Goal: Use online tool/utility: Utilize a website feature to perform a specific function

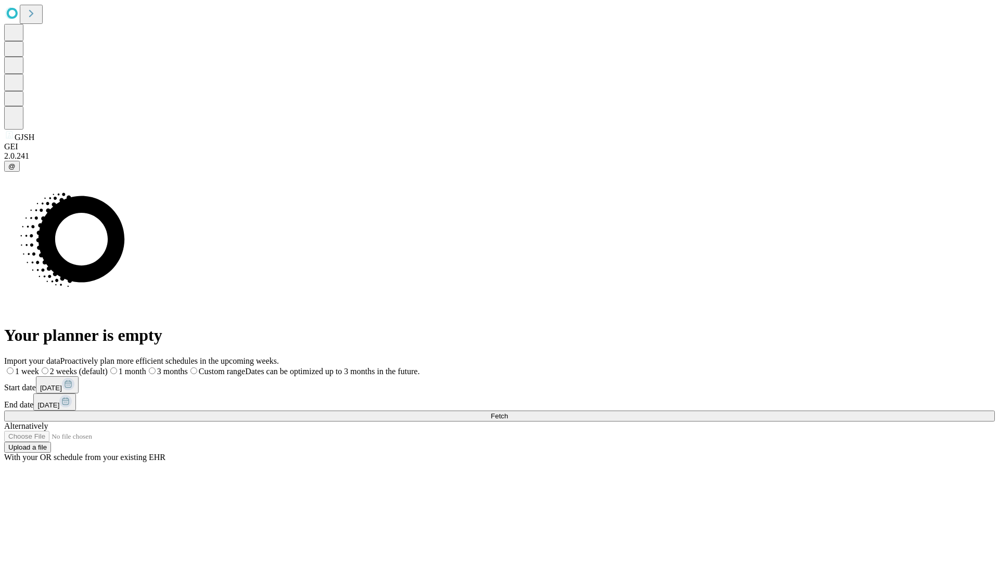
click at [508, 412] on span "Fetch" at bounding box center [499, 416] width 17 height 8
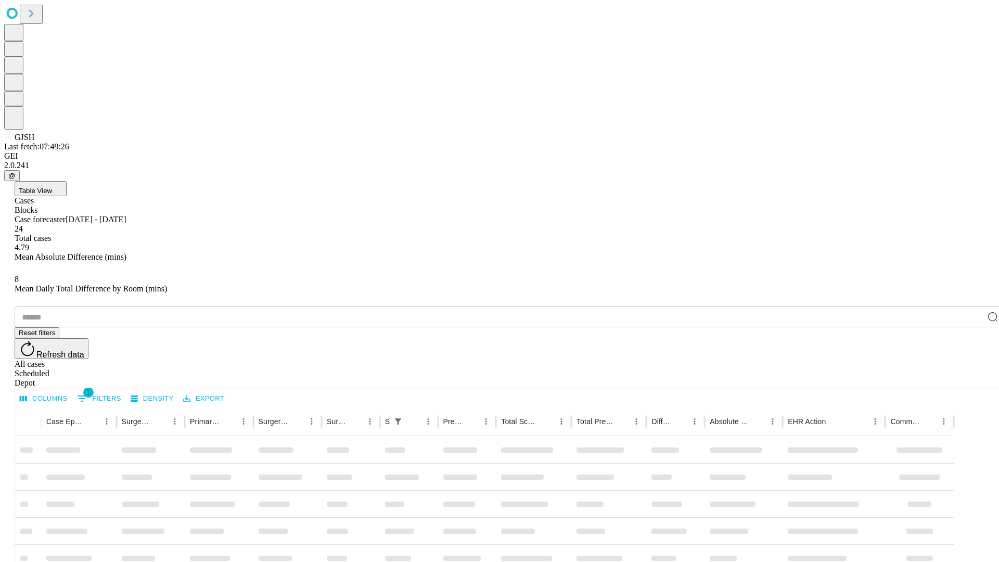
click at [52, 187] on span "Table View" at bounding box center [35, 191] width 33 height 8
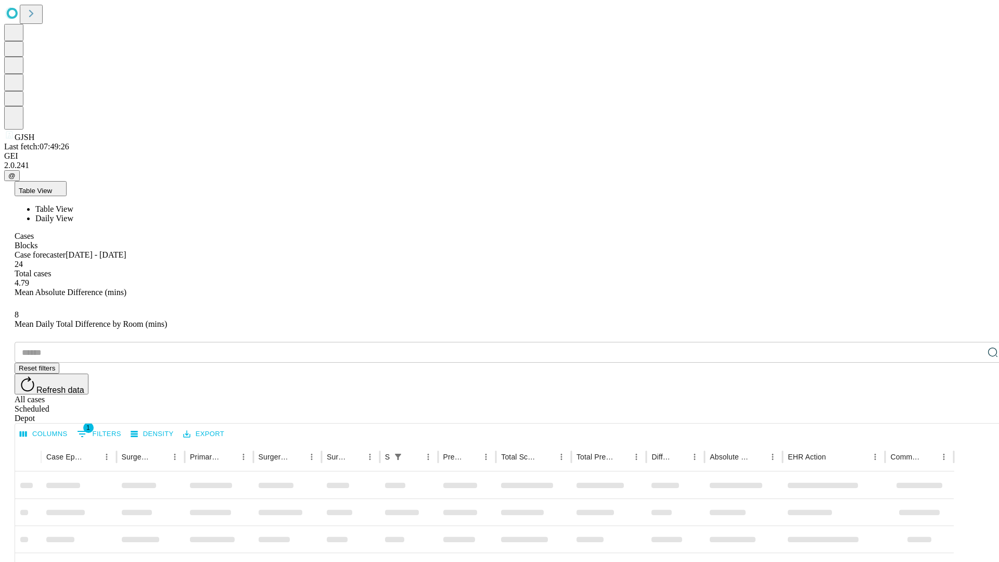
click at [73, 214] on span "Daily View" at bounding box center [54, 218] width 38 height 9
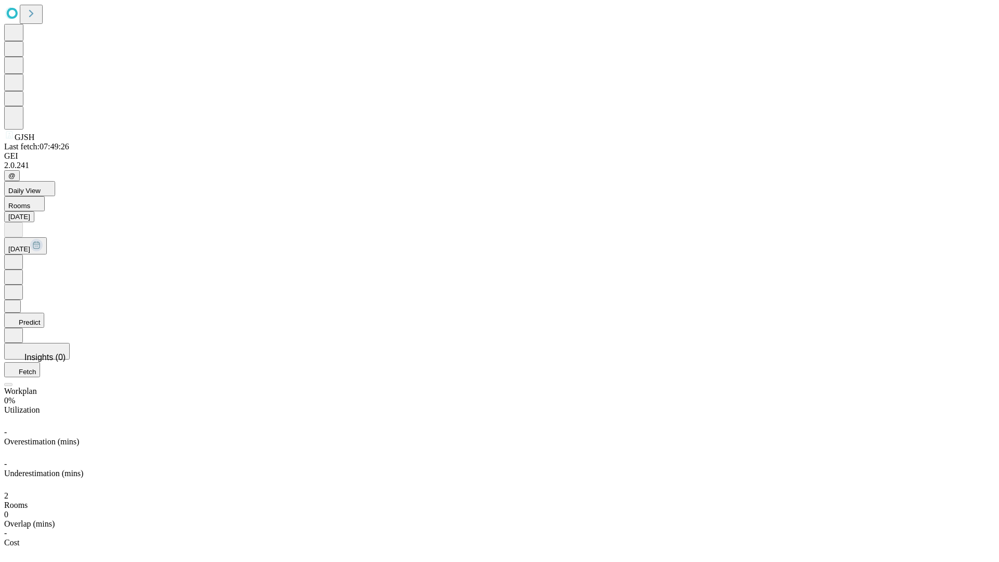
click at [44, 313] on button "Predict" at bounding box center [24, 320] width 40 height 15
